Goal: Information Seeking & Learning: Learn about a topic

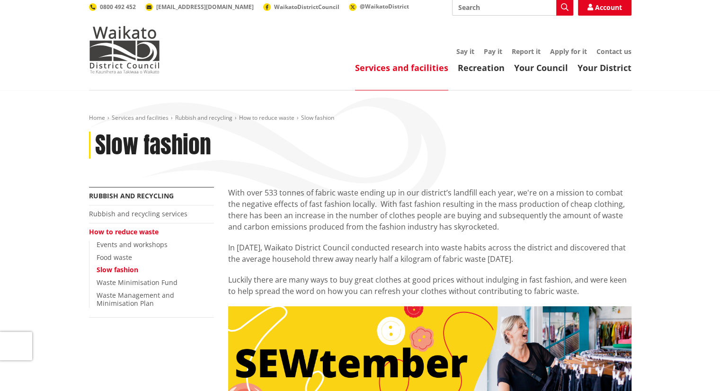
scroll to position [95, 0]
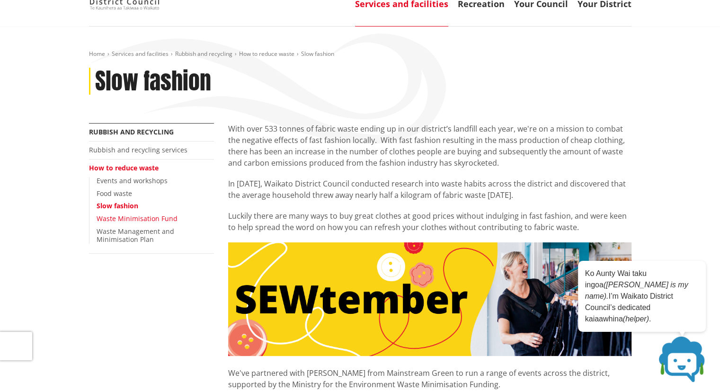
click at [138, 217] on link "Waste Minimisation Fund" at bounding box center [137, 218] width 81 height 9
click at [122, 204] on link "Slow fashion" at bounding box center [118, 205] width 42 height 9
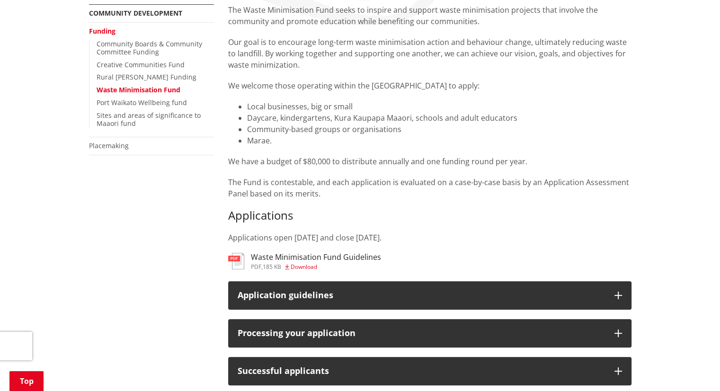
scroll to position [237, 0]
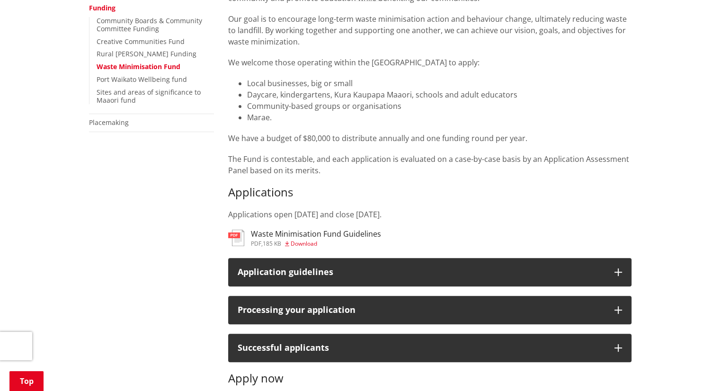
click at [299, 244] on span "Download" at bounding box center [304, 244] width 27 height 8
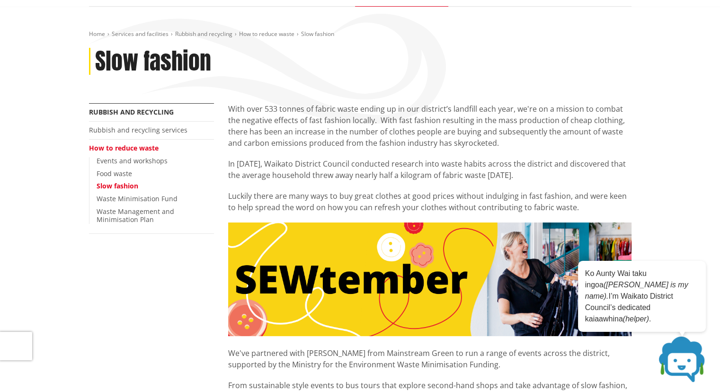
scroll to position [142, 0]
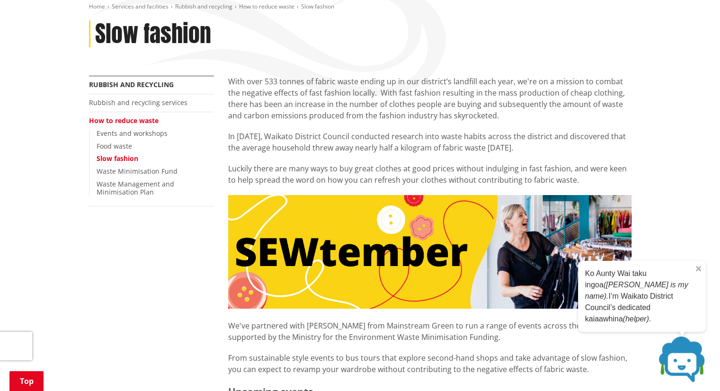
click at [701, 281] on div "Ko Aunty Wai taku ingoa (Aunty Wai is my name). I’m Waikato District Council’s …" at bounding box center [642, 296] width 128 height 71
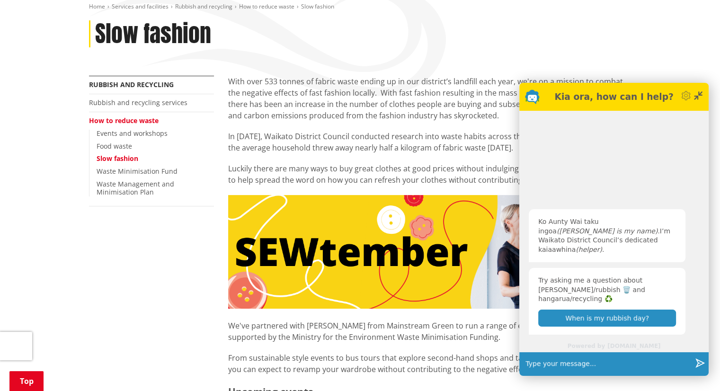
click at [698, 93] on icon at bounding box center [700, 93] width 4 height 4
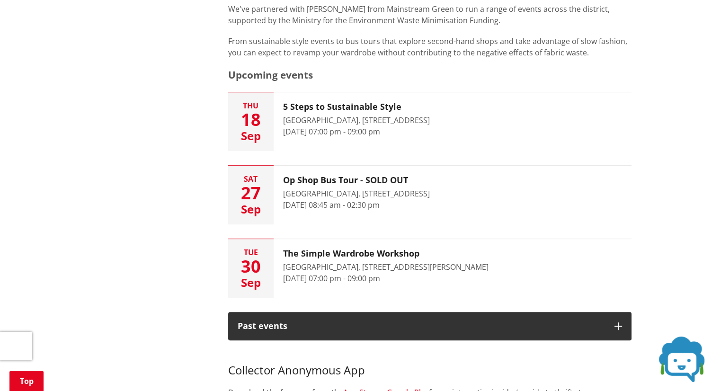
scroll to position [521, 0]
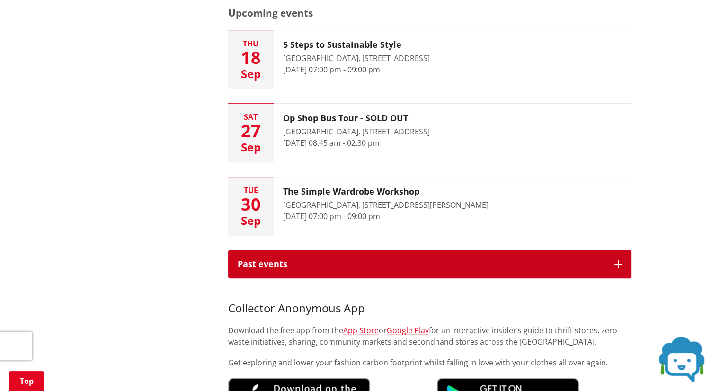
click at [616, 259] on button "Past events" at bounding box center [429, 264] width 403 height 28
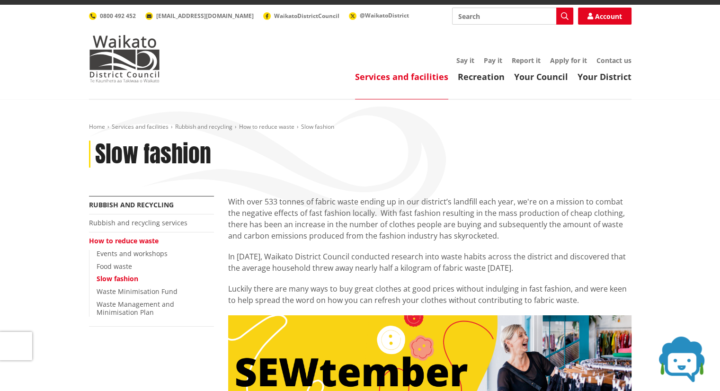
scroll to position [0, 0]
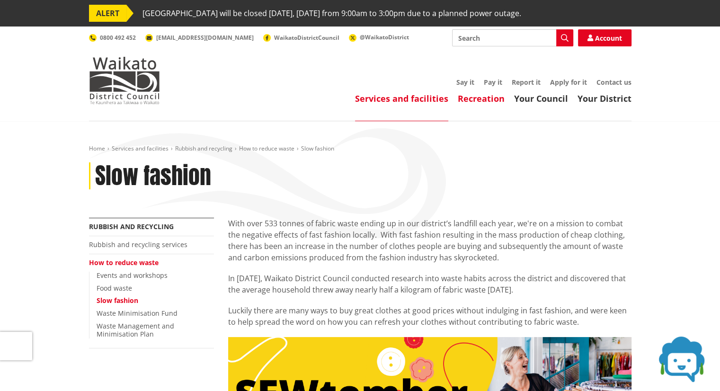
click at [473, 95] on link "Recreation" at bounding box center [481, 98] width 47 height 11
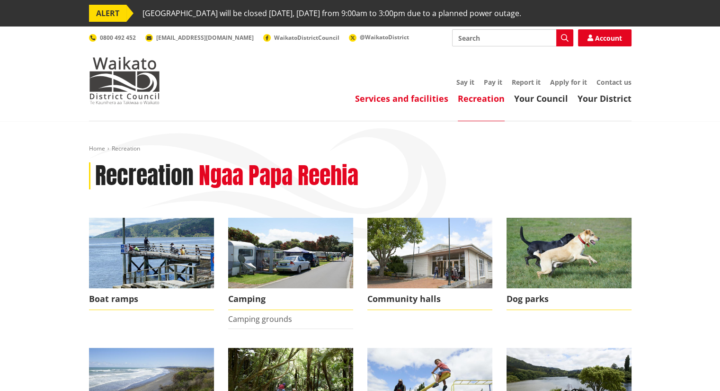
click at [387, 97] on link "Services and facilities" at bounding box center [401, 98] width 93 height 11
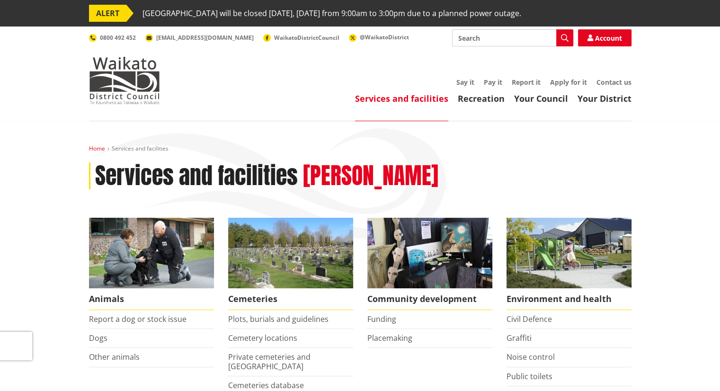
click at [97, 148] on link "Home" at bounding box center [97, 148] width 16 height 8
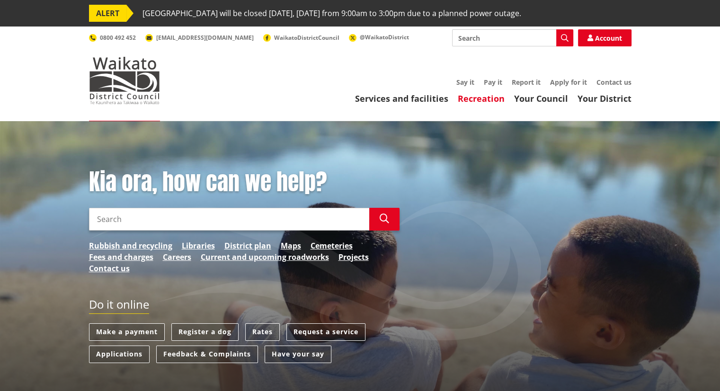
click at [490, 93] on link "Recreation" at bounding box center [481, 98] width 47 height 11
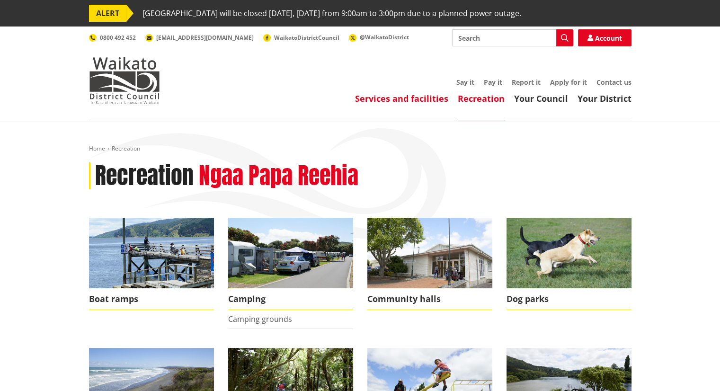
click at [394, 98] on link "Services and facilities" at bounding box center [401, 98] width 93 height 11
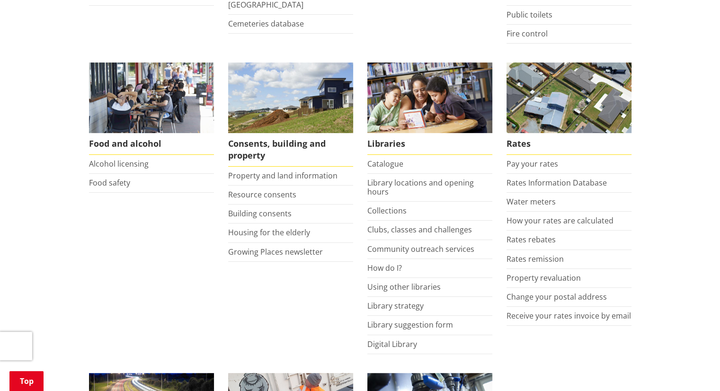
scroll to position [379, 0]
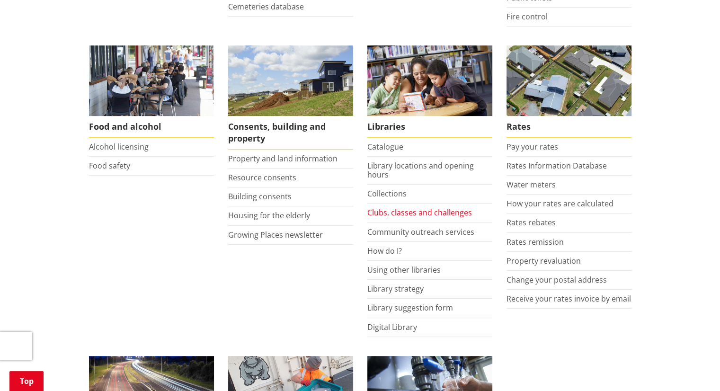
click at [407, 211] on link "Clubs, classes and challenges" at bounding box center [419, 212] width 105 height 10
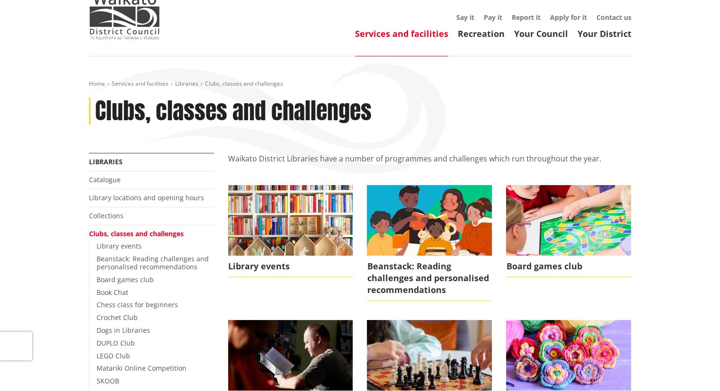
scroll to position [47, 0]
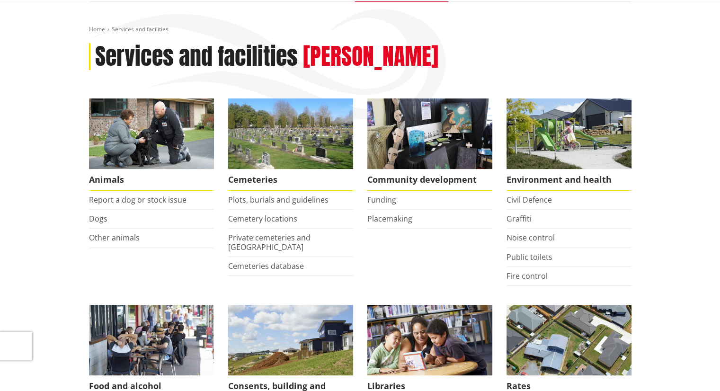
scroll to position [95, 0]
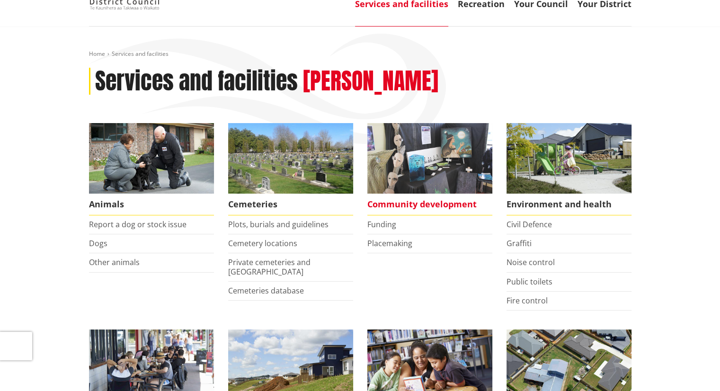
click at [430, 202] on span "Community development" at bounding box center [429, 205] width 125 height 22
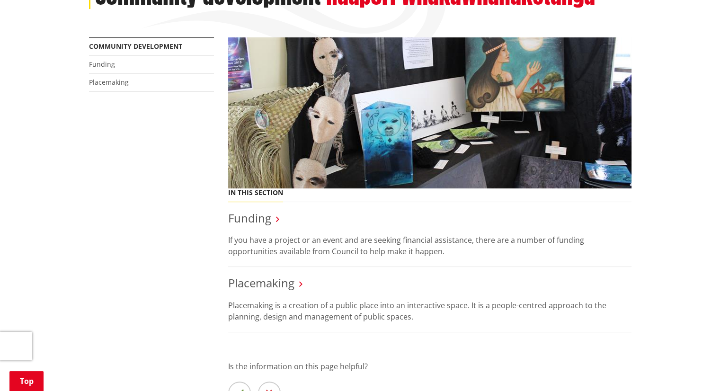
scroll to position [189, 0]
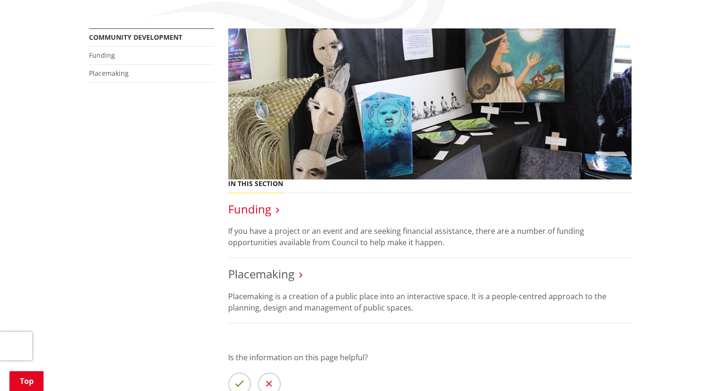
click at [250, 204] on link "Funding" at bounding box center [249, 209] width 43 height 16
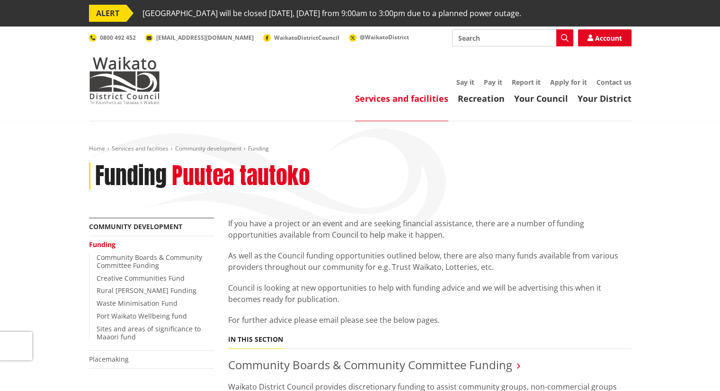
click at [465, 36] on input "Search" at bounding box center [512, 37] width 121 height 17
type input "sustainable"
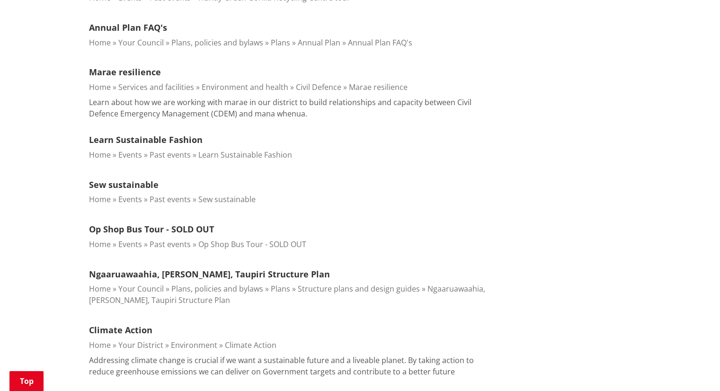
scroll to position [758, 0]
click at [146, 134] on link "Learn Sustainable Fashion" at bounding box center [146, 139] width 114 height 11
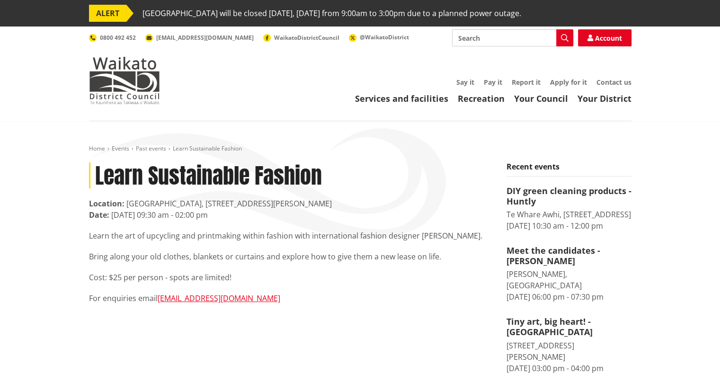
click at [416, 236] on p "Learn the art of upcycling and printmaking within fashion with international fa…" at bounding box center [290, 235] width 403 height 11
drag, startPoint x: 357, startPoint y: 236, endPoint x: 468, endPoint y: 234, distance: 111.8
click at [468, 234] on p "Learn the art of upcycling and printmaking within fashion with international fa…" at bounding box center [290, 235] width 403 height 11
copy p "fashion designer Jeanine Clarkin"
click at [15, 144] on div "Home Events Past events Learn Sustainable Fashion Learn Sustainable Fashion Loc…" at bounding box center [360, 273] width 720 height 305
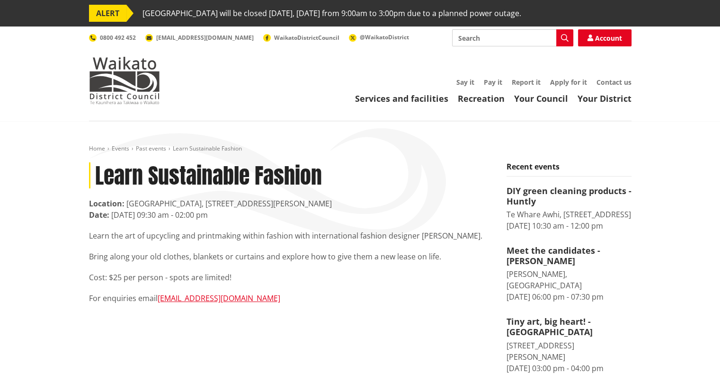
drag, startPoint x: 21, startPoint y: 230, endPoint x: 0, endPoint y: 413, distance: 184.4
drag, startPoint x: 0, startPoint y: 413, endPoint x: 53, endPoint y: 137, distance: 281.1
click at [53, 137] on div "Home Events Past events Learn Sustainable Fashion Learn Sustainable Fashion Loc…" at bounding box center [360, 273] width 720 height 305
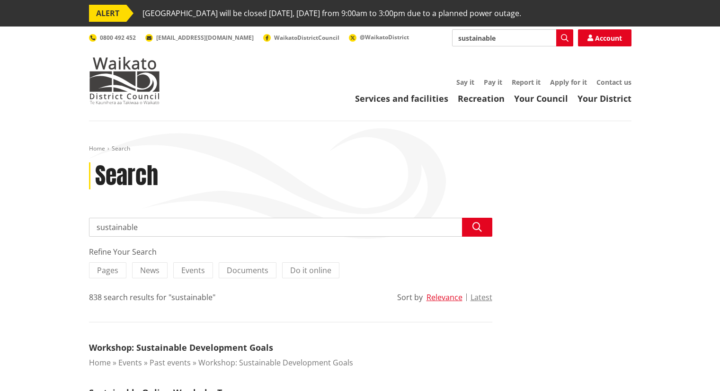
scroll to position [758, 0]
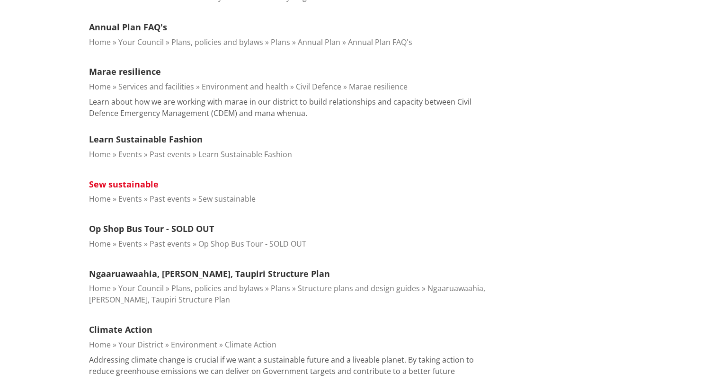
click at [127, 179] on link "Sew sustainable" at bounding box center [124, 184] width 70 height 11
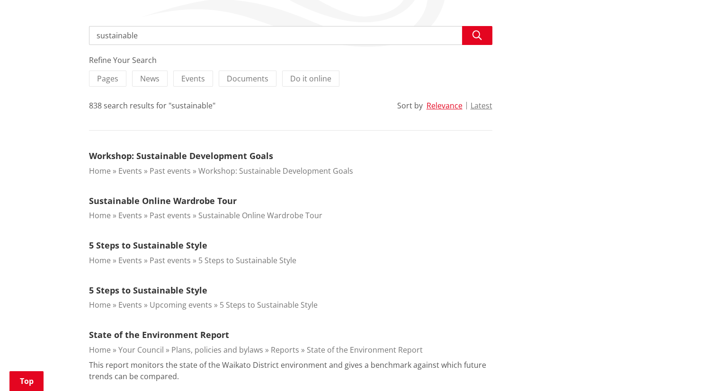
scroll to position [95, 0]
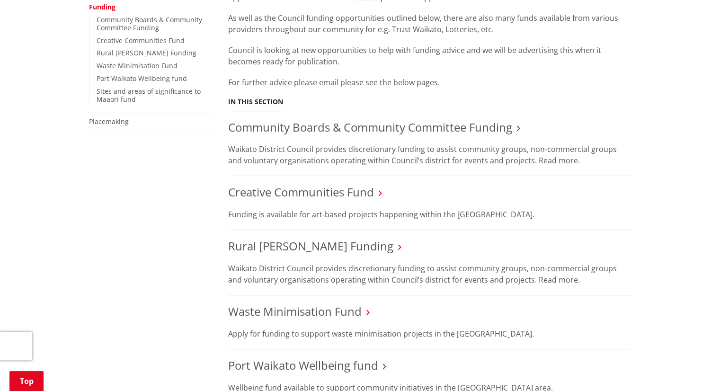
scroll to position [284, 0]
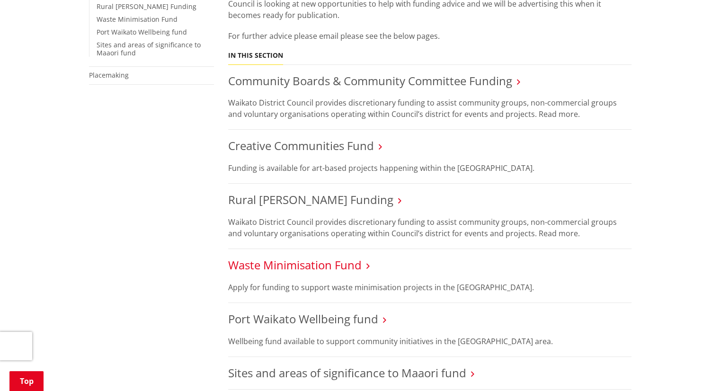
click at [308, 264] on link "Waste Minimisation Fund" at bounding box center [295, 265] width 134 height 16
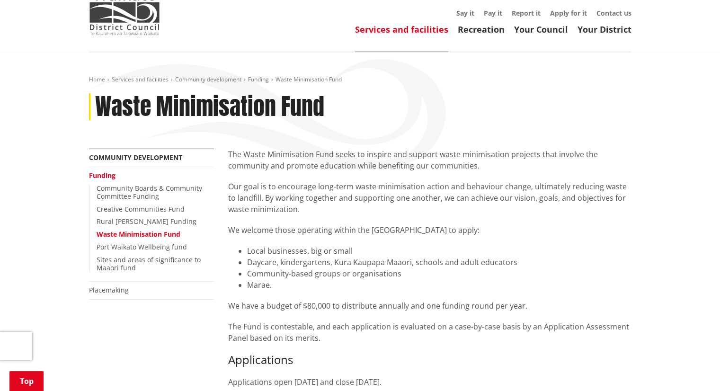
scroll to position [47, 0]
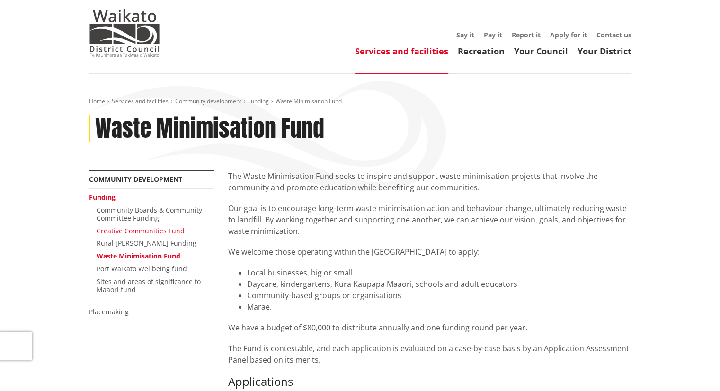
click at [155, 228] on link "Creative Communities Fund" at bounding box center [141, 230] width 88 height 9
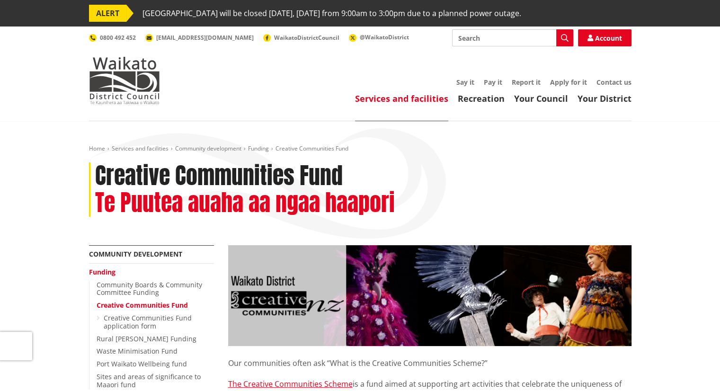
click at [466, 36] on input "Search" at bounding box center [512, 37] width 121 height 17
type input "workshops"
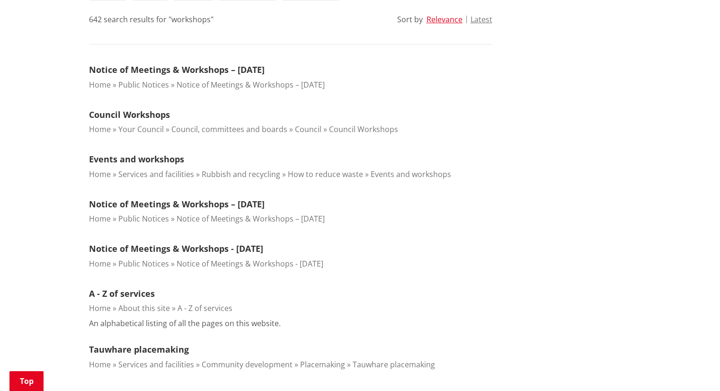
scroll to position [284, 0]
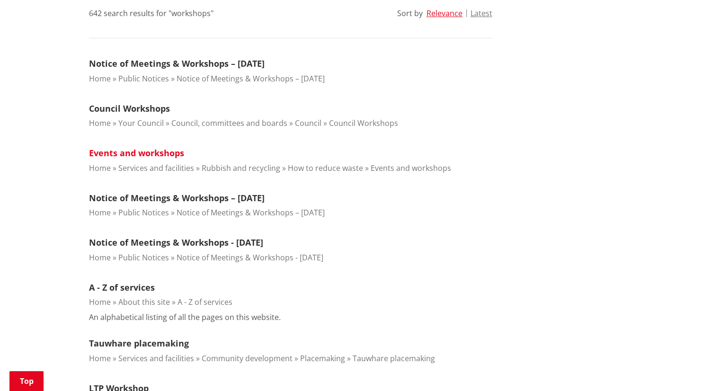
click at [151, 151] on link "Events and workshops" at bounding box center [136, 152] width 95 height 11
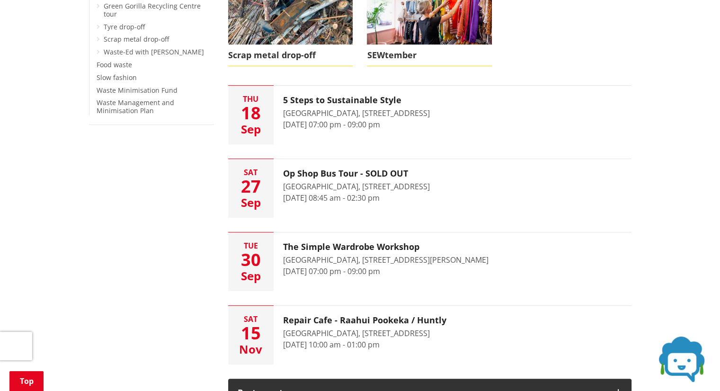
scroll to position [379, 0]
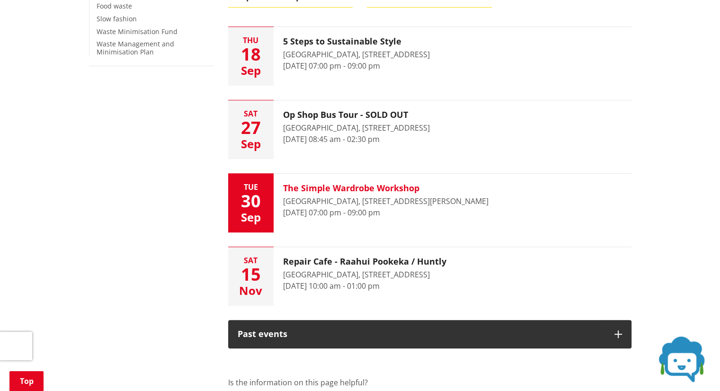
click at [360, 187] on h3 "The Simple Wardrobe Workshop" at bounding box center [385, 188] width 205 height 10
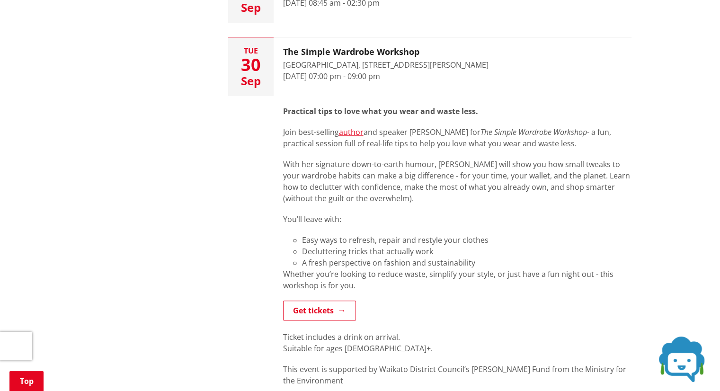
scroll to position [521, 0]
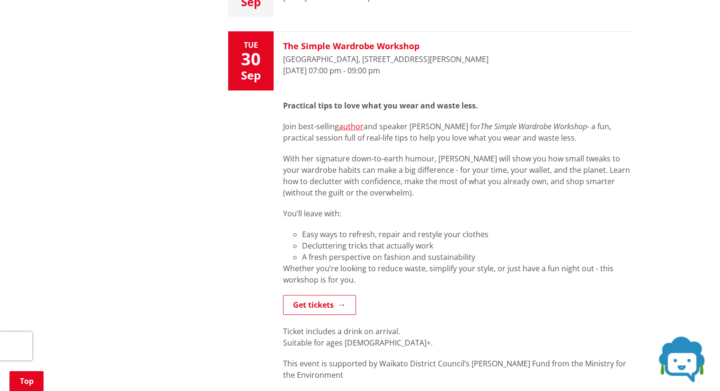
drag, startPoint x: 277, startPoint y: 35, endPoint x: 287, endPoint y: 74, distance: 41.0
click at [287, 74] on div "The Simple Wardrobe Workshop [GEOGRAPHIC_DATA], [STREET_ADDRESS][GEOGRAPHIC_DAT…" at bounding box center [386, 61] width 224 height 59
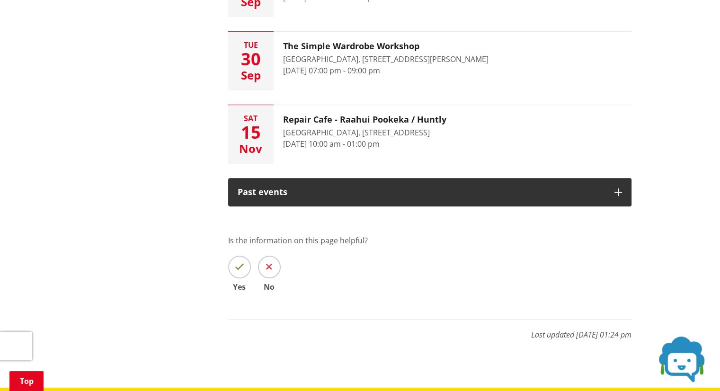
click at [154, 152] on div "More from this section Rubbish and recycling Rubbish and recycling services How…" at bounding box center [360, 23] width 557 height 652
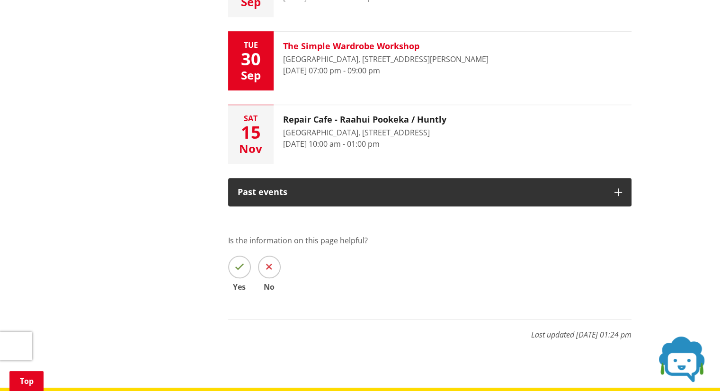
click at [310, 44] on h3 "The Simple Wardrobe Workshop" at bounding box center [385, 46] width 205 height 10
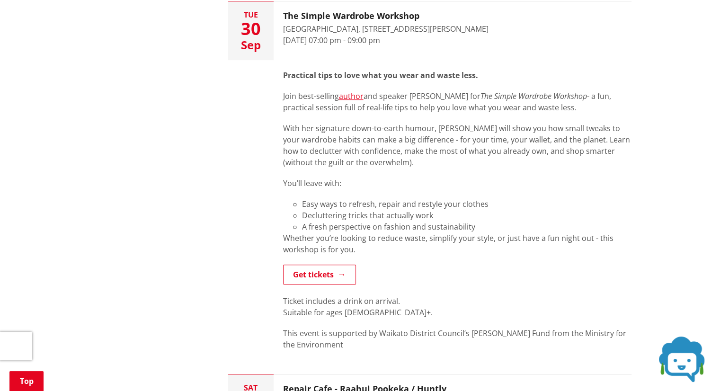
scroll to position [568, 0]
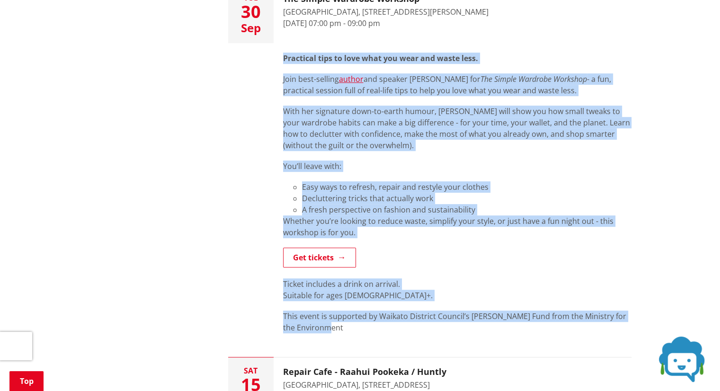
drag, startPoint x: 282, startPoint y: 54, endPoint x: 335, endPoint y: 335, distance: 286.2
click at [335, 335] on div "Practical tips to love what you wear and waste less. Join best-selling author a…" at bounding box center [453, 193] width 358 height 300
copy div "Practical tips to love what you wear and waste less. Join best-selling author a…"
click at [212, 134] on div "More from this section Rubbish and recycling Rubbish and recycling services How…" at bounding box center [360, 126] width 557 height 952
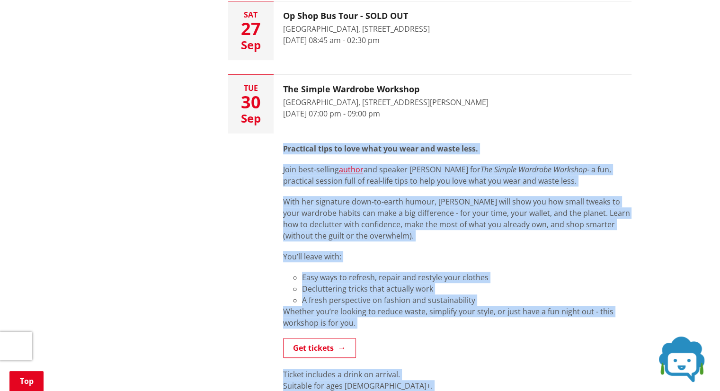
scroll to position [473, 0]
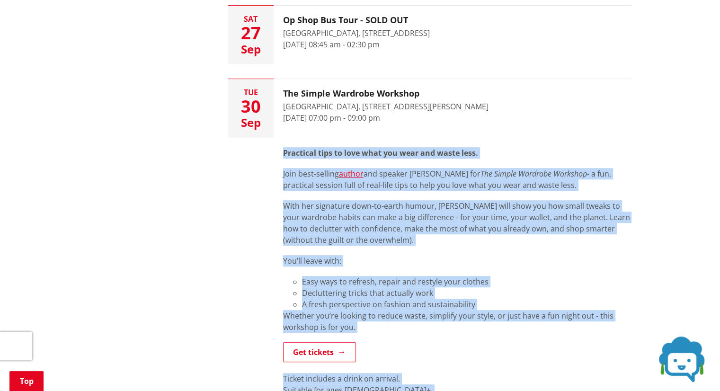
click at [165, 150] on div "More from this section Rubbish and recycling Rubbish and recycling services How…" at bounding box center [360, 220] width 557 height 952
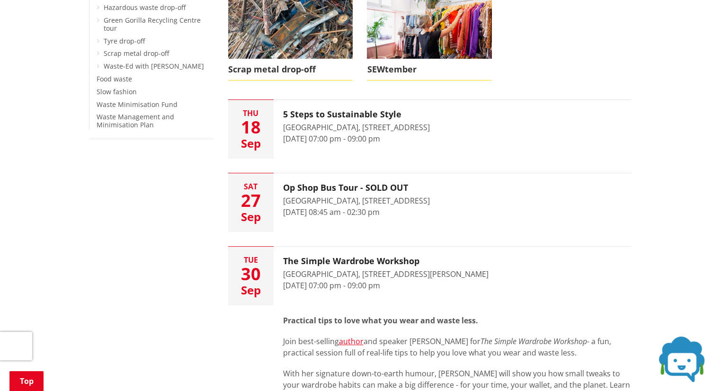
scroll to position [284, 0]
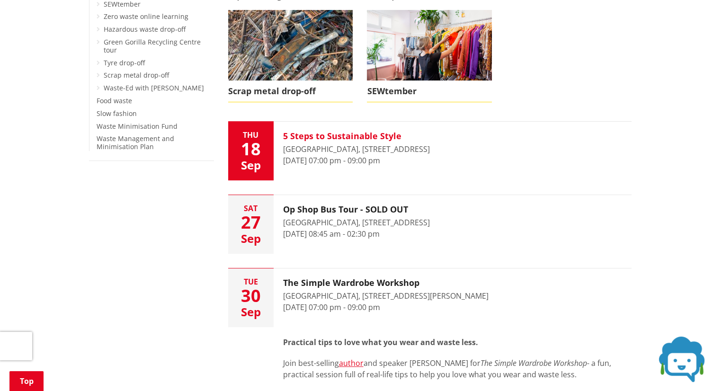
click at [345, 133] on h3 "5 Steps to Sustainable Style" at bounding box center [356, 136] width 147 height 10
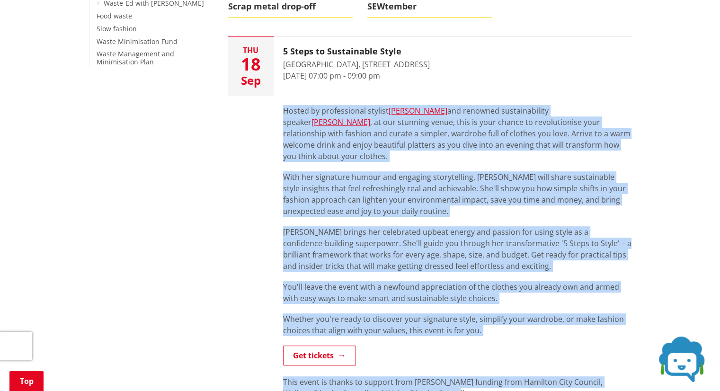
scroll to position [422, 0]
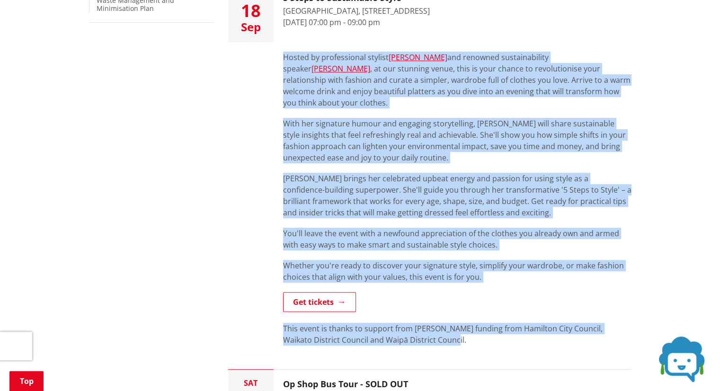
drag, startPoint x: 284, startPoint y: 194, endPoint x: 491, endPoint y: 341, distance: 253.9
click at [491, 341] on div "Hosted by professional stylist Caitlin Taylor and renowned sustainability speak…" at bounding box center [453, 198] width 358 height 313
copy div "Hosted by professional stylist Caitlin Taylor and renowned sustainability speak…"
click at [237, 138] on li "Thu 18 Sep 5 Steps to Sustainable Style The Narrows Landing, 431 Airport Road, …" at bounding box center [429, 169] width 403 height 372
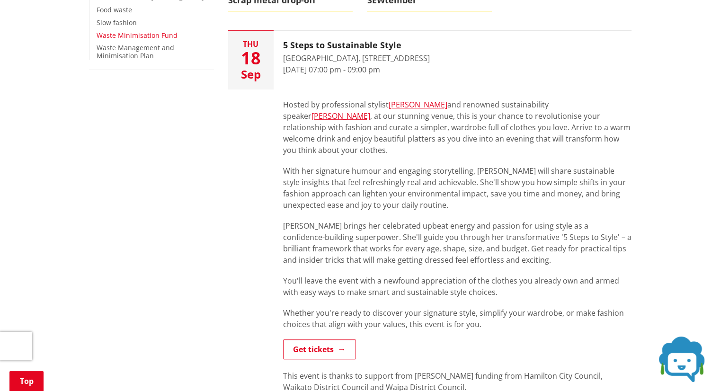
scroll to position [91, 0]
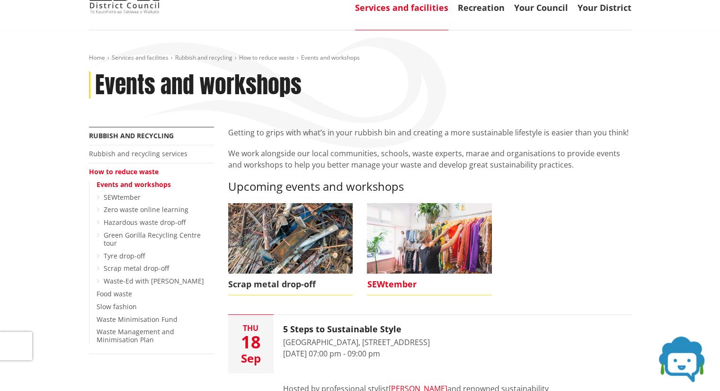
click at [385, 282] on span "SEWtember" at bounding box center [429, 285] width 125 height 22
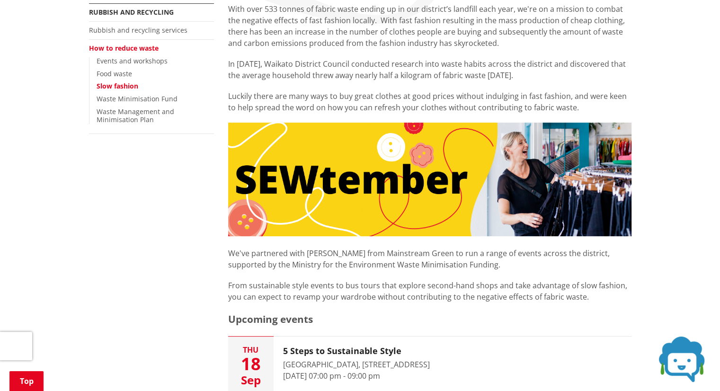
scroll to position [95, 0]
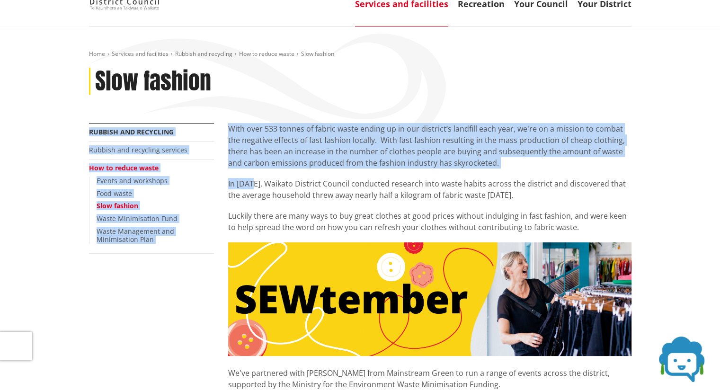
drag, startPoint x: 229, startPoint y: 122, endPoint x: 252, endPoint y: 188, distance: 70.7
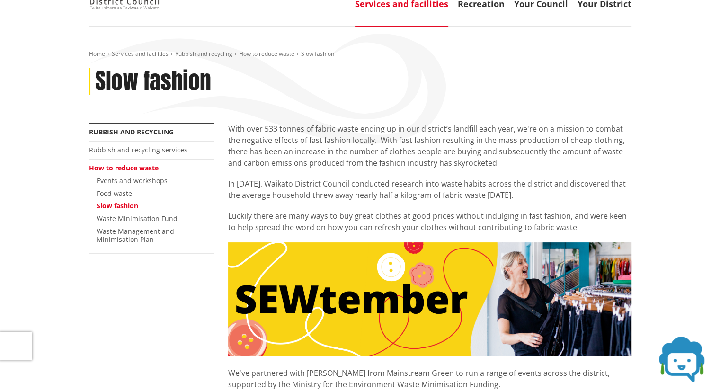
drag, startPoint x: 231, startPoint y: 124, endPoint x: 597, endPoint y: 229, distance: 380.5
click at [597, 229] on div "With over 533 tonnes of fabric waste ending up in our district’s landfill each …" at bounding box center [429, 178] width 403 height 110
copy div "With over 533 tonnes of fabric waste ending up in our district’s landfill each …"
click at [146, 179] on link "Events and workshops" at bounding box center [132, 180] width 71 height 9
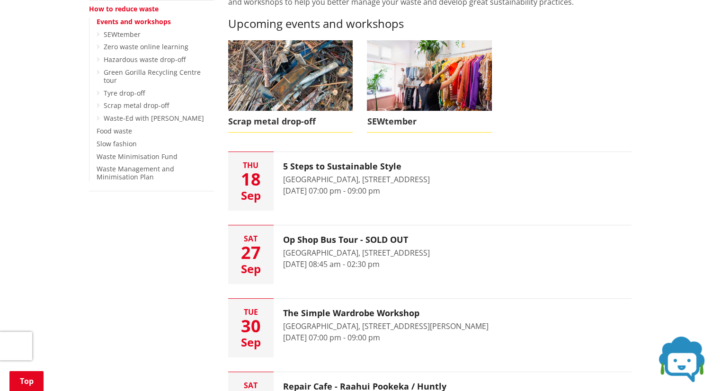
scroll to position [237, 0]
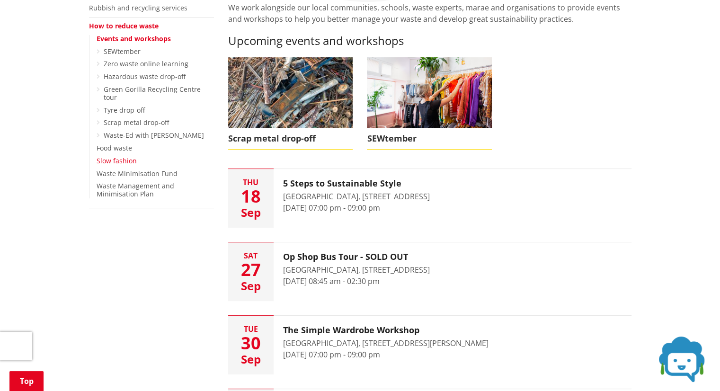
click at [119, 156] on link "Slow fashion" at bounding box center [117, 160] width 40 height 9
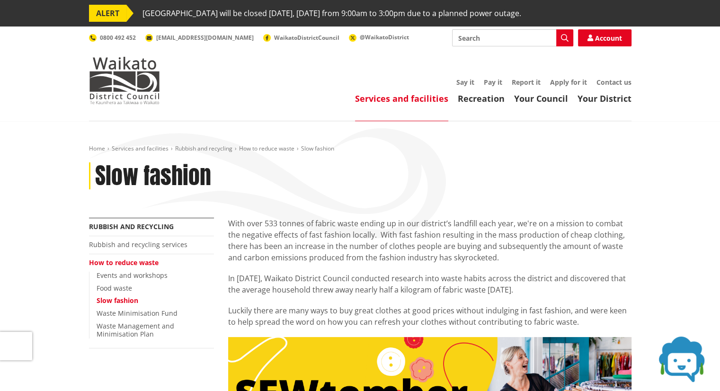
click at [468, 36] on input "Search" at bounding box center [512, 37] width 121 height 17
type input "sustainable fashion"
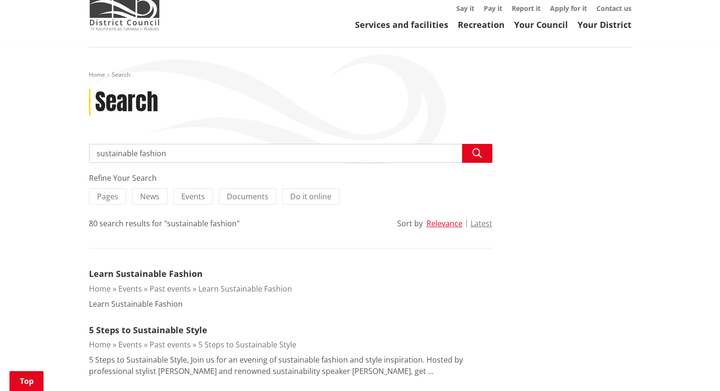
scroll to position [189, 0]
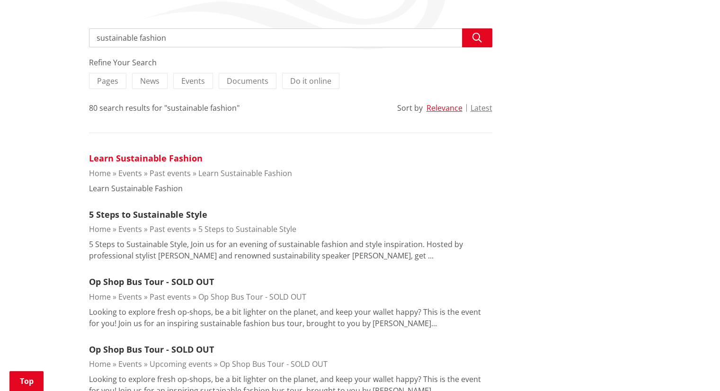
click at [147, 154] on link "Learn Sustainable Fashion" at bounding box center [146, 157] width 114 height 11
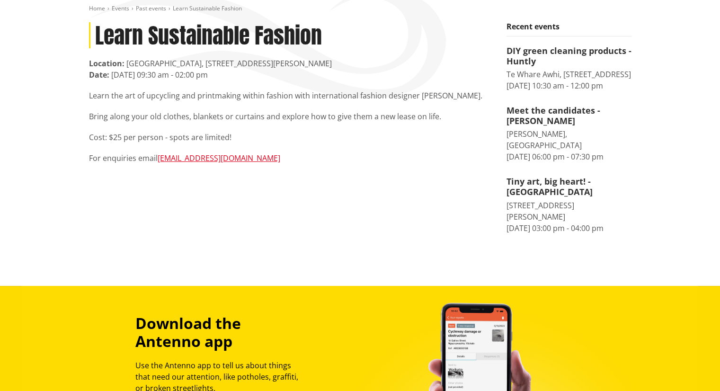
scroll to position [142, 0]
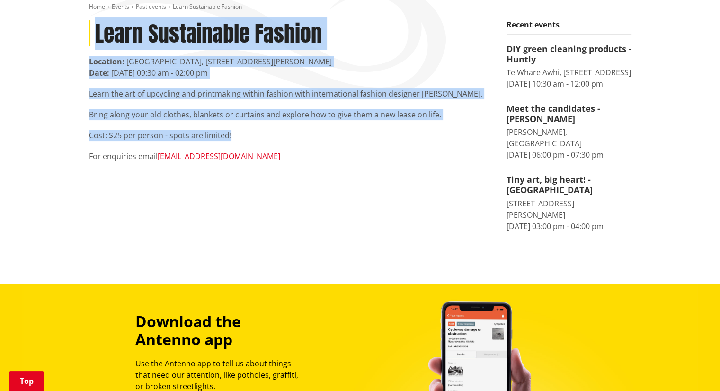
drag, startPoint x: 95, startPoint y: 26, endPoint x: 241, endPoint y: 139, distance: 185.3
click at [241, 139] on article "Learn Sustainable Fashion Location: [GEOGRAPHIC_DATA], [STREET_ADDRESS][PERSON_…" at bounding box center [290, 101] width 403 height 162
copy article "Learn Sustainable Fashion Location: [GEOGRAPHIC_DATA], [STREET_ADDRESS][PERSON_…"
